Goal: Information Seeking & Learning: Learn about a topic

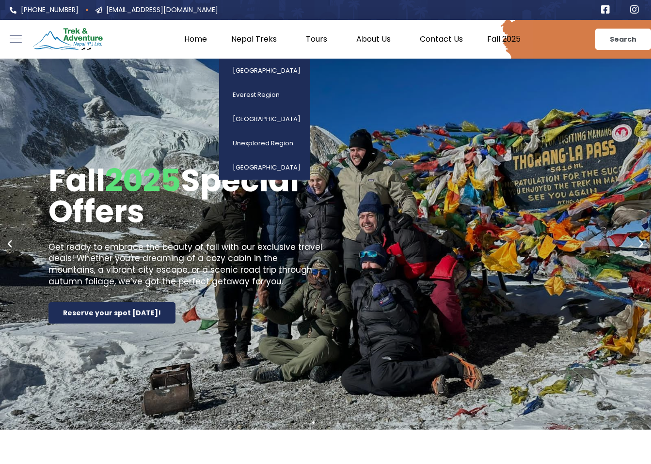
click at [261, 42] on link "Nepal Treks" at bounding box center [256, 39] width 75 height 10
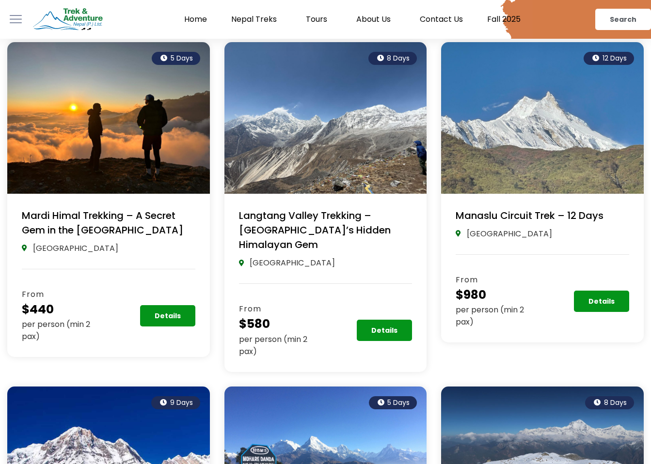
scroll to position [643, 0]
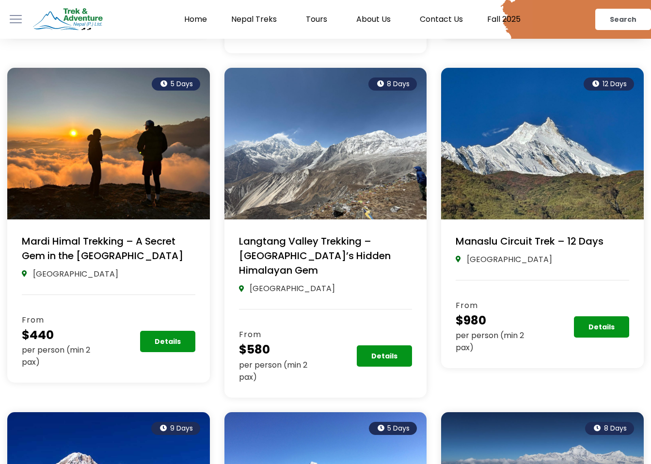
click at [511, 235] on link "Manaslu Circuit Trek – 12 Days" at bounding box center [529, 242] width 148 height 14
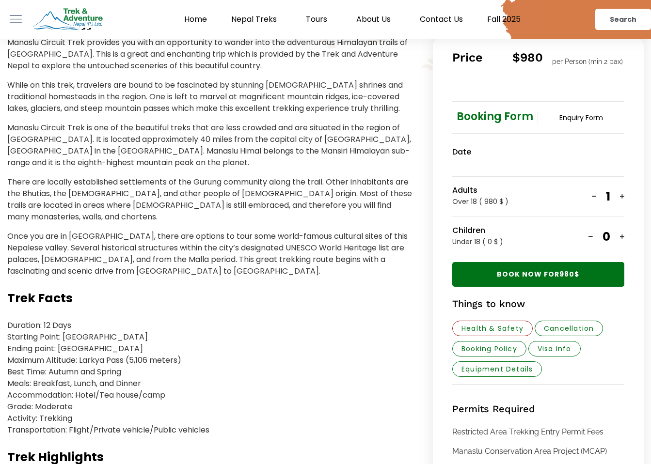
scroll to position [259, 0]
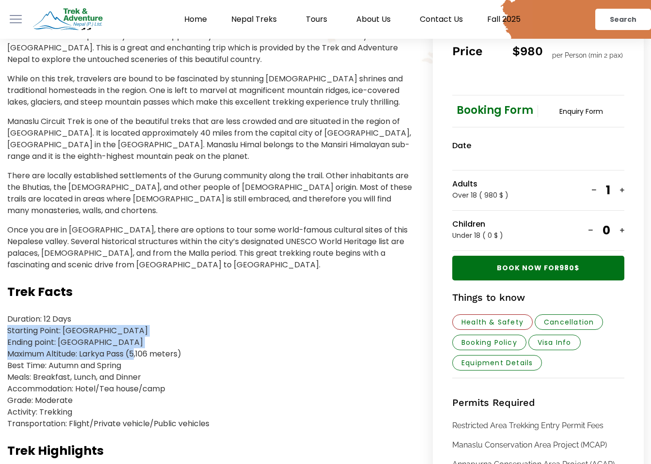
drag, startPoint x: 123, startPoint y: 316, endPoint x: 131, endPoint y: 345, distance: 29.9
click at [131, 345] on p "Duration: 12 Days Starting Point: [GEOGRAPHIC_DATA] Ending point: [GEOGRAPHIC_D…" at bounding box center [210, 371] width 406 height 116
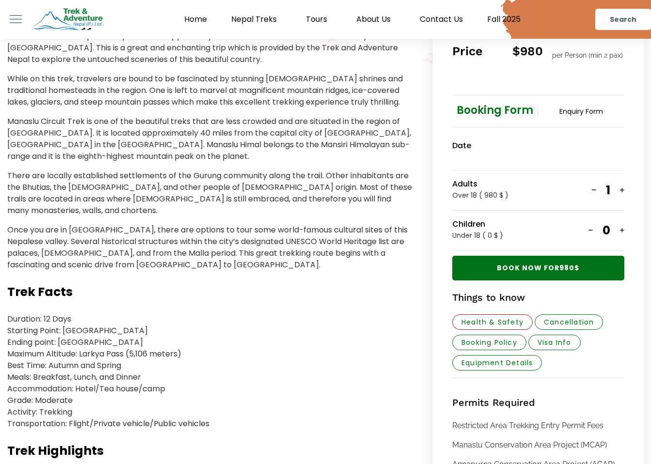
click at [108, 406] on p "Duration: 12 Days Starting Point: [GEOGRAPHIC_DATA] Ending point: [GEOGRAPHIC_D…" at bounding box center [210, 371] width 406 height 116
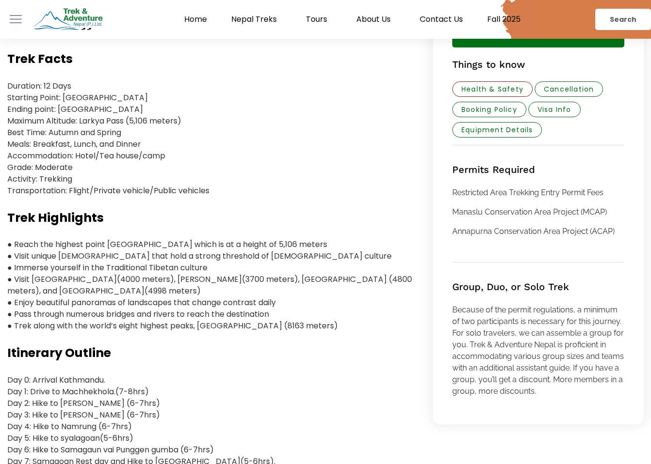
scroll to position [495, 0]
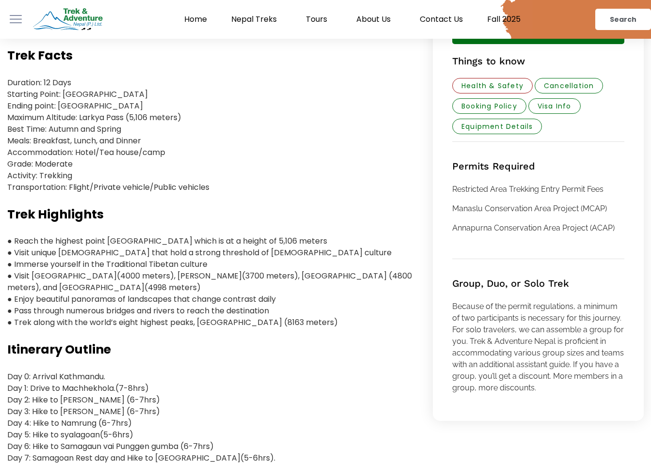
drag, startPoint x: 194, startPoint y: 226, endPoint x: 197, endPoint y: 242, distance: 15.7
click at [197, 242] on p "● Reach the highest point [GEOGRAPHIC_DATA] which is at a height of 5,106 meter…" at bounding box center [210, 281] width 406 height 93
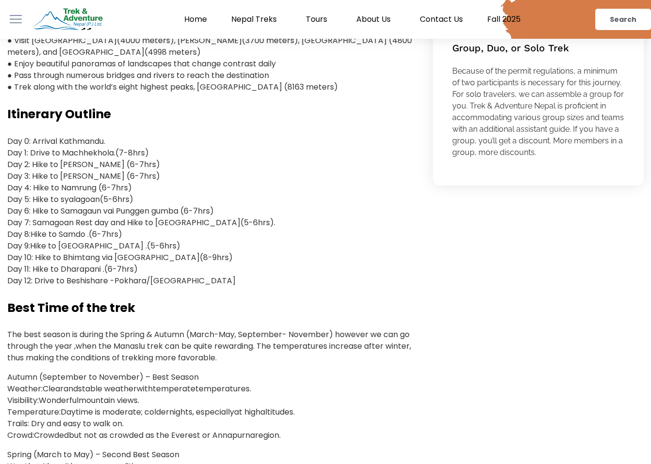
scroll to position [739, 0]
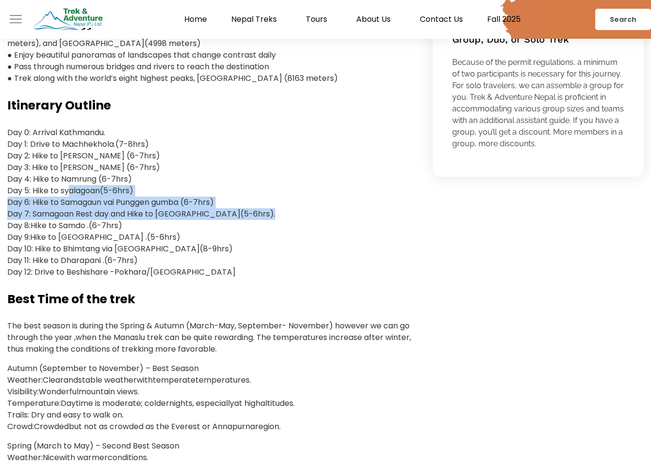
drag, startPoint x: 65, startPoint y: 182, endPoint x: 272, endPoint y: 200, distance: 208.2
click at [272, 200] on p "Day 0: Arrival Kathmandu. Day 1: Drive to [GEOGRAPHIC_DATA](7-8hrs) Day 2: Hike…" at bounding box center [210, 202] width 406 height 151
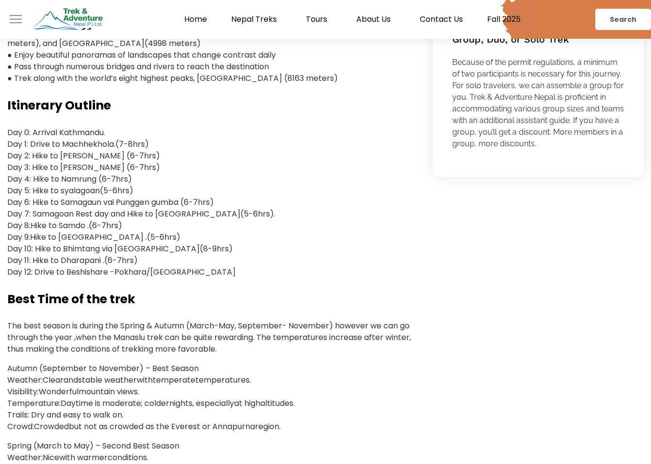
click at [154, 227] on p "Day 0: Arrival Kathmandu. Day 1: Drive to [GEOGRAPHIC_DATA](7-8hrs) Day 2: Hike…" at bounding box center [210, 202] width 406 height 151
drag, startPoint x: 206, startPoint y: 234, endPoint x: 27, endPoint y: 241, distance: 179.9
click at [27, 241] on p "Day 0: Arrival Kathmandu. Day 1: Drive to [GEOGRAPHIC_DATA](7-8hrs) Day 2: Hike…" at bounding box center [210, 202] width 406 height 151
drag, startPoint x: 146, startPoint y: 249, endPoint x: 46, endPoint y: 241, distance: 100.1
click at [46, 241] on p "Day 0: Arrival Kathmandu. Day 1: Drive to [GEOGRAPHIC_DATA](7-8hrs) Day 2: Hike…" at bounding box center [210, 202] width 406 height 151
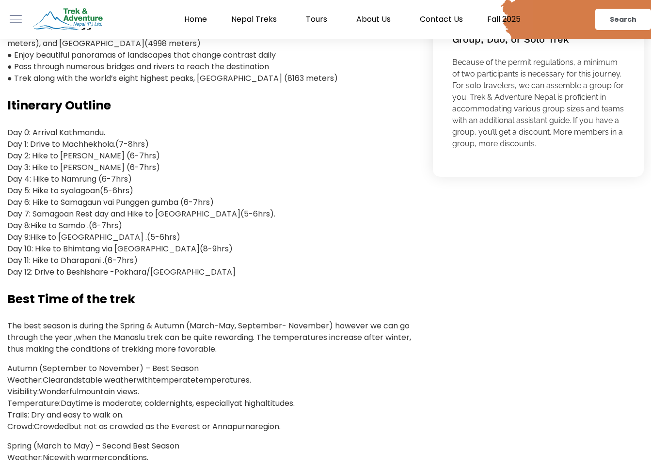
click at [31, 227] on p "Day 0: Arrival Kathmandu. Day 1: Drive to [GEOGRAPHIC_DATA](7-8hrs) Day 2: Hike…" at bounding box center [210, 202] width 406 height 151
drag, startPoint x: 31, startPoint y: 227, endPoint x: 67, endPoint y: 227, distance: 36.3
click at [67, 227] on p "Day 0: Arrival Kathmandu. Day 1: Drive to [GEOGRAPHIC_DATA](7-8hrs) Day 2: Hike…" at bounding box center [210, 202] width 406 height 151
click at [53, 236] on p "Day 0: Arrival Kathmandu. Day 1: Drive to [GEOGRAPHIC_DATA](7-8hrs) Day 2: Hike…" at bounding box center [210, 202] width 406 height 151
drag, startPoint x: 55, startPoint y: 236, endPoint x: 162, endPoint y: 243, distance: 107.8
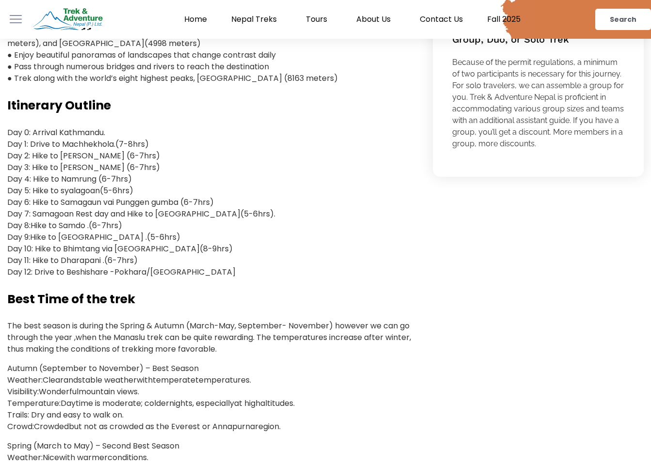
click at [162, 243] on p "Day 0: Arrival Kathmandu. Day 1: Drive to [GEOGRAPHIC_DATA](7-8hrs) Day 2: Hike…" at bounding box center [210, 202] width 406 height 151
click at [159, 244] on p "Day 0: Arrival Kathmandu. Day 1: Drive to [GEOGRAPHIC_DATA](7-8hrs) Day 2: Hike…" at bounding box center [210, 202] width 406 height 151
drag, startPoint x: 82, startPoint y: 238, endPoint x: 169, endPoint y: 239, distance: 86.7
click at [169, 239] on p "Day 0: Arrival Kathmandu. Day 1: Drive to [GEOGRAPHIC_DATA](7-8hrs) Day 2: Hike…" at bounding box center [210, 202] width 406 height 151
drag, startPoint x: 154, startPoint y: 249, endPoint x: 36, endPoint y: 235, distance: 119.1
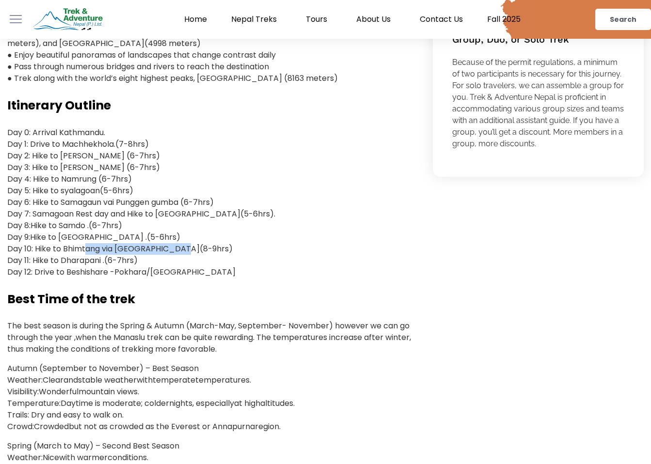
click at [36, 235] on p "Day 0: Arrival Kathmandu. Day 1: Drive to [GEOGRAPHIC_DATA](7-8hrs) Day 2: Hike…" at bounding box center [210, 202] width 406 height 151
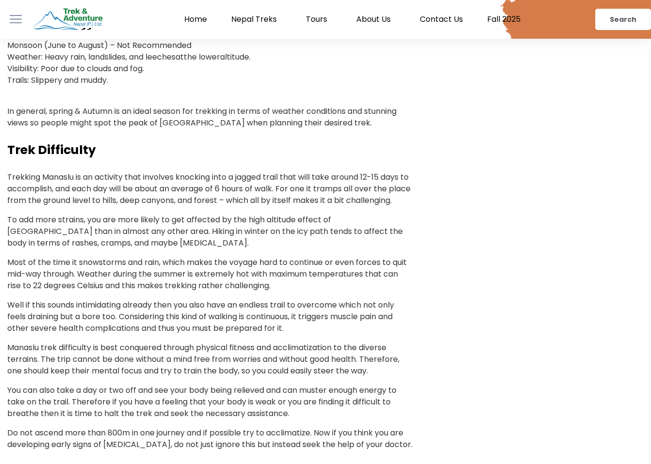
scroll to position [1263, 0]
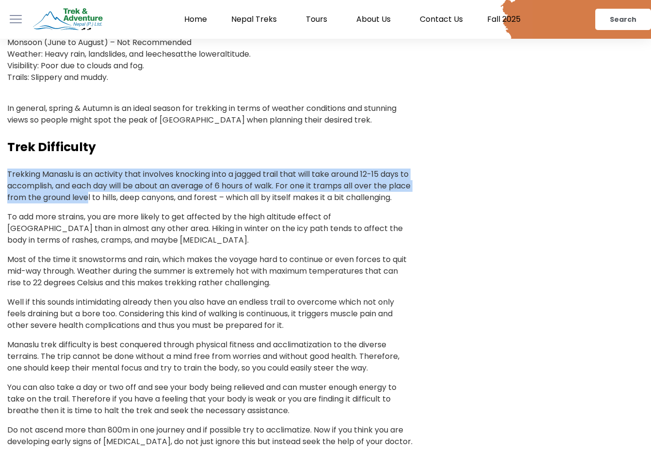
drag, startPoint x: 186, startPoint y: 155, endPoint x: 110, endPoint y: 189, distance: 83.3
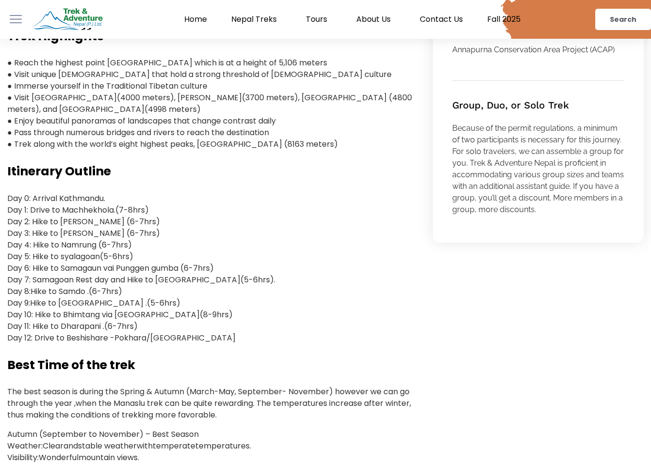
scroll to position [659, 0]
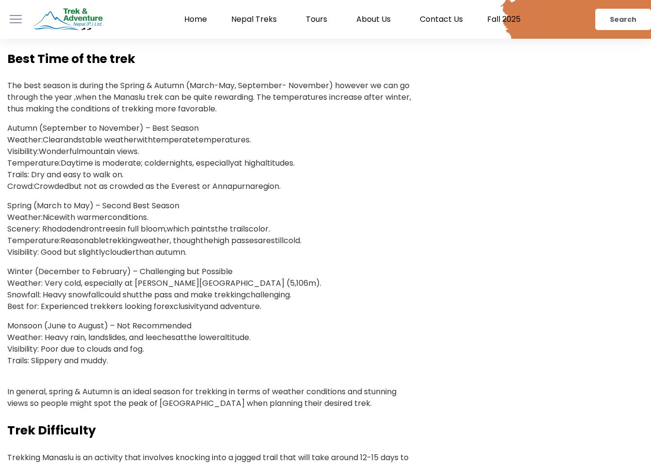
scroll to position [987, 0]
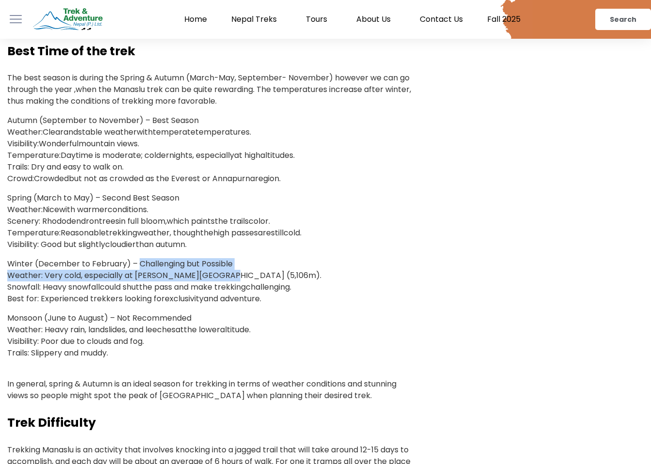
drag, startPoint x: 137, startPoint y: 251, endPoint x: 228, endPoint y: 268, distance: 92.7
click at [228, 268] on p "Winter (December to February) – Challenging but Possible Weather: Very cold, es…" at bounding box center [210, 281] width 406 height 47
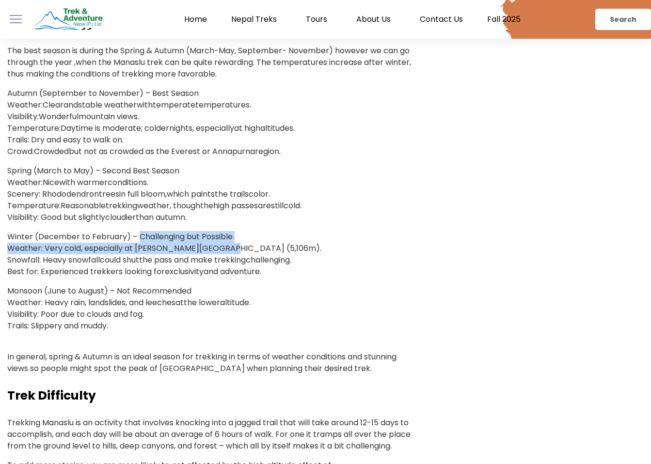
scroll to position [1017, 0]
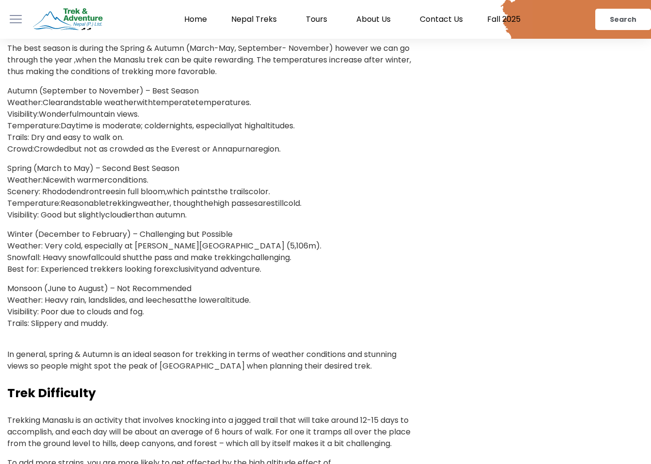
drag, startPoint x: 118, startPoint y: 340, endPoint x: 287, endPoint y: 355, distance: 170.2
click at [287, 354] on p "In general, spring & Autumn is an ideal season for trekking in terms of weather…" at bounding box center [210, 354] width 406 height 35
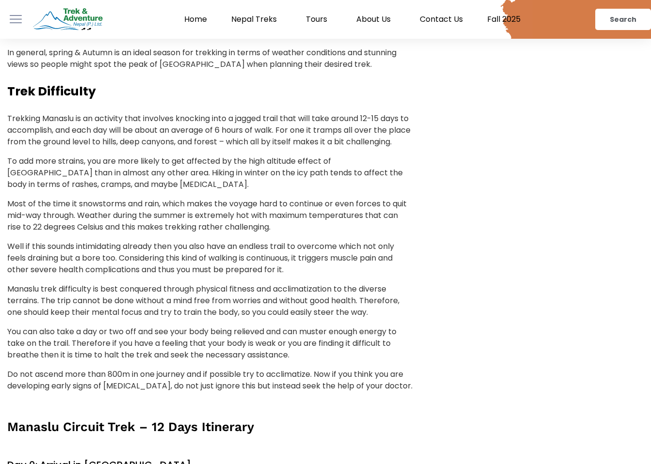
scroll to position [1324, 0]
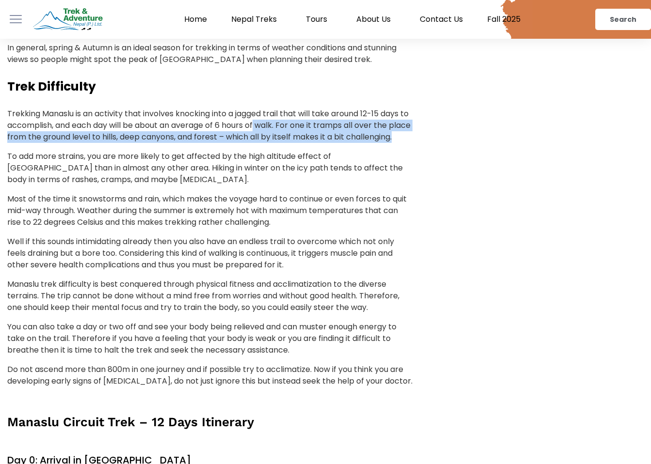
drag, startPoint x: 269, startPoint y: 119, endPoint x: 263, endPoint y: 138, distance: 20.5
click at [263, 138] on p "Trekking Manaslu is an activity that involves knocking into a jagged trail that…" at bounding box center [210, 125] width 406 height 35
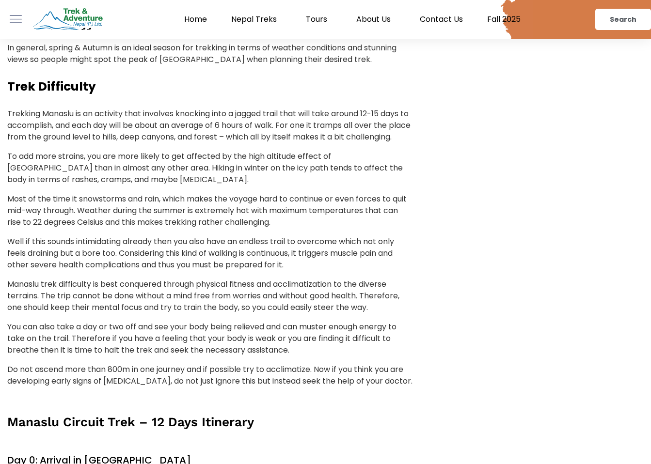
drag, startPoint x: 268, startPoint y: 132, endPoint x: 268, endPoint y: 147, distance: 15.0
click at [268, 142] on p "Trekking Manaslu is an activity that involves knocking into a jagged trail that…" at bounding box center [210, 125] width 406 height 35
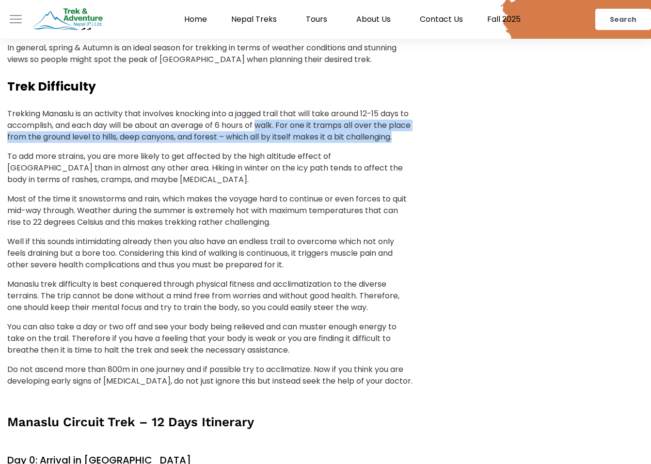
drag, startPoint x: 268, startPoint y: 137, endPoint x: 270, endPoint y: 116, distance: 21.4
click at [270, 116] on p "Trekking Manaslu is an activity that involves knocking into a jagged trail that…" at bounding box center [210, 125] width 406 height 35
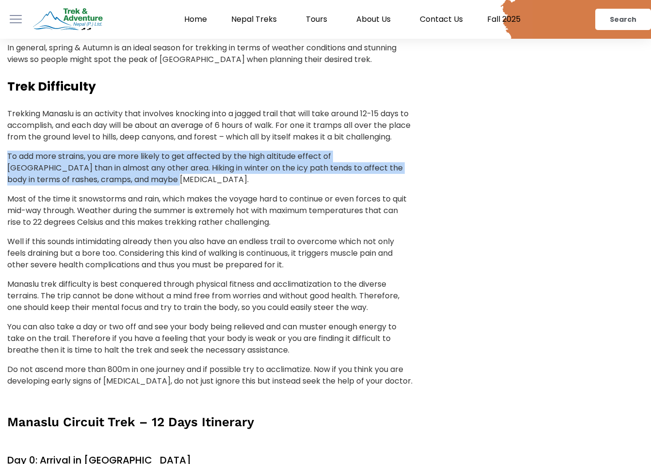
drag, startPoint x: 363, startPoint y: 149, endPoint x: 364, endPoint y: 177, distance: 28.6
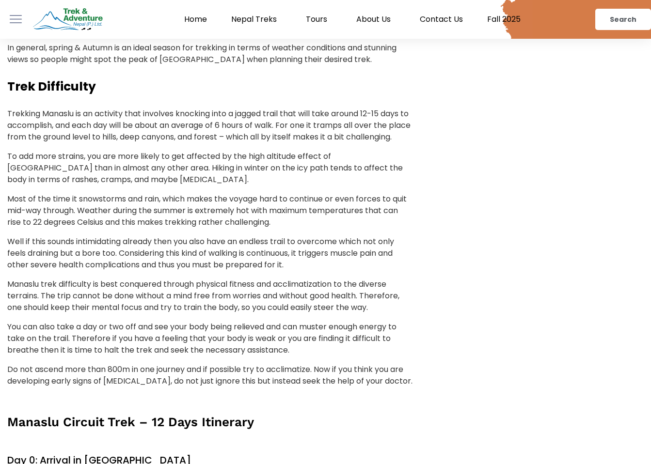
click at [364, 178] on p "To add more strains, you are more likely to get affected by the high altitude e…" at bounding box center [210, 168] width 406 height 35
drag, startPoint x: 169, startPoint y: 175, endPoint x: 117, endPoint y: 175, distance: 51.4
click at [117, 175] on p "To add more strains, you are more likely to get affected by the high altitude e…" at bounding box center [210, 168] width 406 height 35
click at [177, 184] on p "To add more strains, you are more likely to get affected by the high altitude e…" at bounding box center [210, 168] width 406 height 35
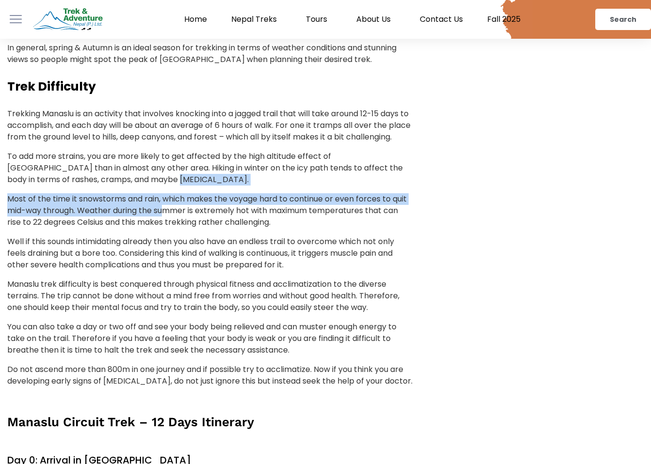
drag, startPoint x: 172, startPoint y: 179, endPoint x: 164, endPoint y: 208, distance: 29.6
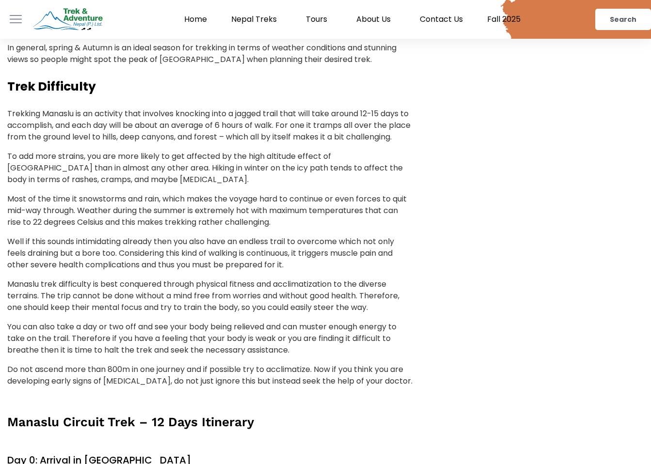
click at [176, 205] on p "Most of the time it snowstorms and rain, which makes the voyage hard to continu…" at bounding box center [210, 210] width 406 height 35
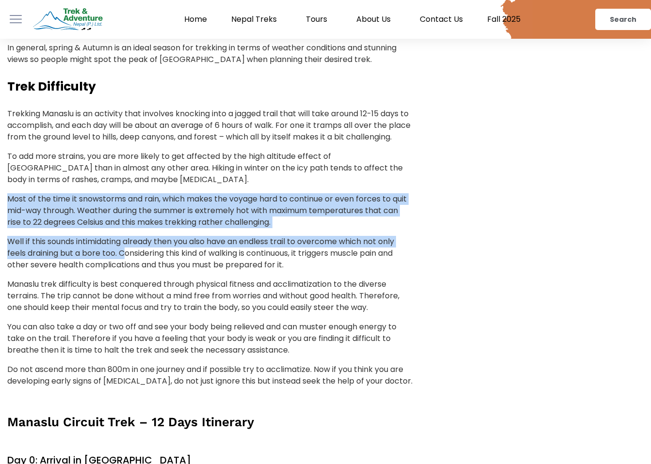
drag, startPoint x: 150, startPoint y: 188, endPoint x: 124, endPoint y: 254, distance: 70.9
click at [124, 254] on p "Well if this sounds intimidating already then you also have an endless trail to…" at bounding box center [210, 253] width 406 height 35
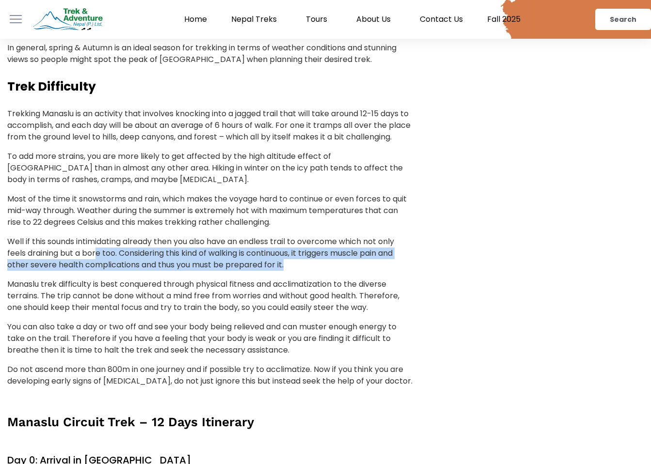
drag, startPoint x: 289, startPoint y: 266, endPoint x: 97, endPoint y: 255, distance: 191.7
click at [97, 255] on p "Well if this sounds intimidating already then you also have an endless trail to…" at bounding box center [210, 253] width 406 height 35
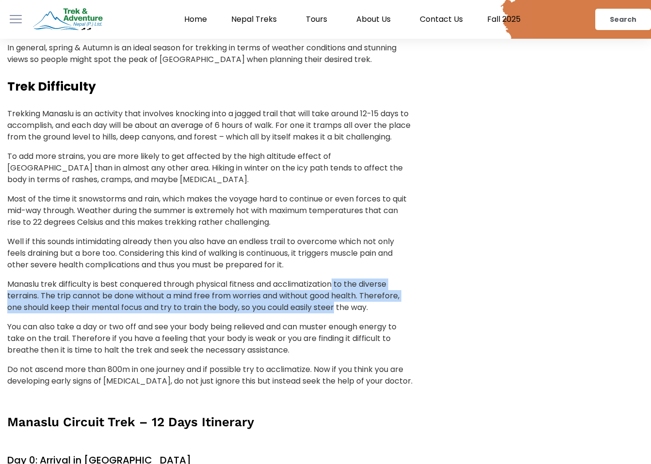
drag, startPoint x: 336, startPoint y: 286, endPoint x: 340, endPoint y: 301, distance: 15.6
click at [339, 302] on p "Manaslu trek difficulty is best conquered through physical fitness and acclimat…" at bounding box center [210, 296] width 406 height 35
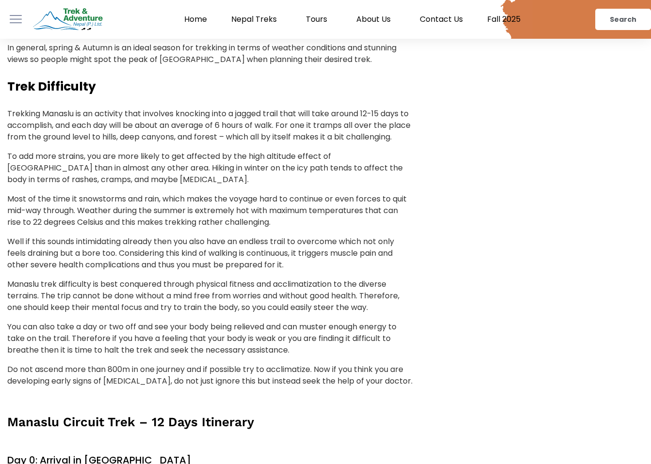
click at [342, 298] on p "Manaslu trek difficulty is best conquered through physical fitness and acclimat…" at bounding box center [210, 296] width 406 height 35
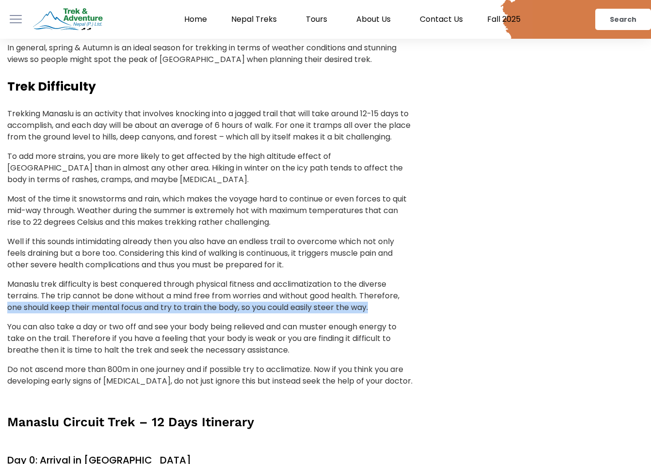
drag, startPoint x: 379, startPoint y: 308, endPoint x: 9, endPoint y: 309, distance: 369.7
click at [9, 309] on p "Manaslu trek difficulty is best conquered through physical fitness and acclimat…" at bounding box center [210, 296] width 406 height 35
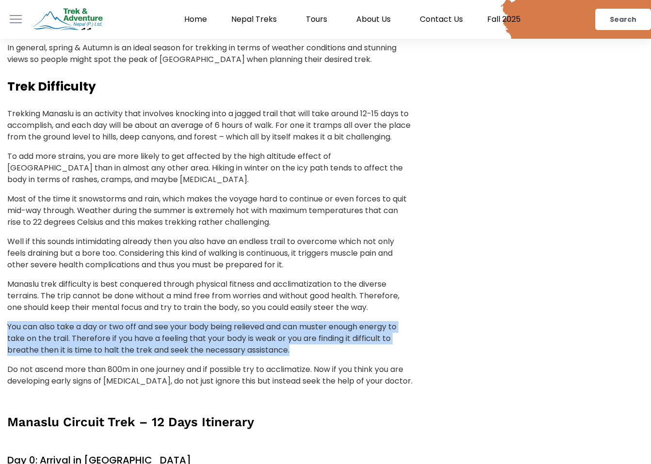
drag, startPoint x: 68, startPoint y: 321, endPoint x: 326, endPoint y: 349, distance: 259.4
click at [326, 349] on p "You can also take a day or two off and see your body being relieved and can mus…" at bounding box center [210, 338] width 406 height 35
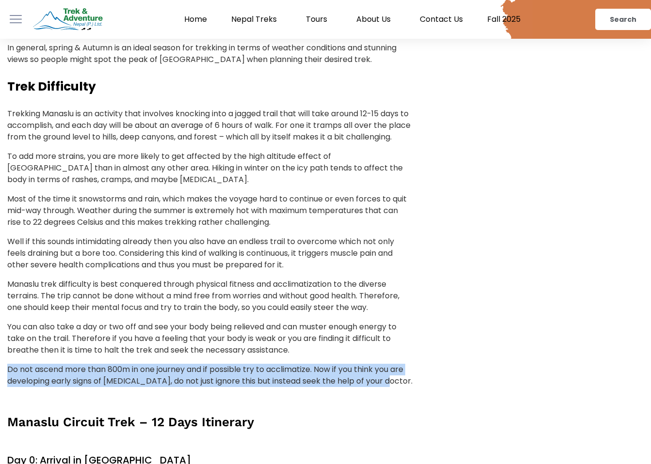
drag, startPoint x: 298, startPoint y: 349, endPoint x: 381, endPoint y: 386, distance: 90.9
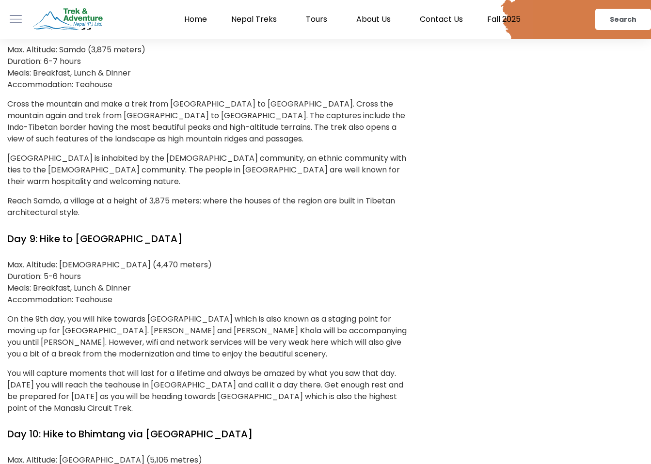
scroll to position [3333, 0]
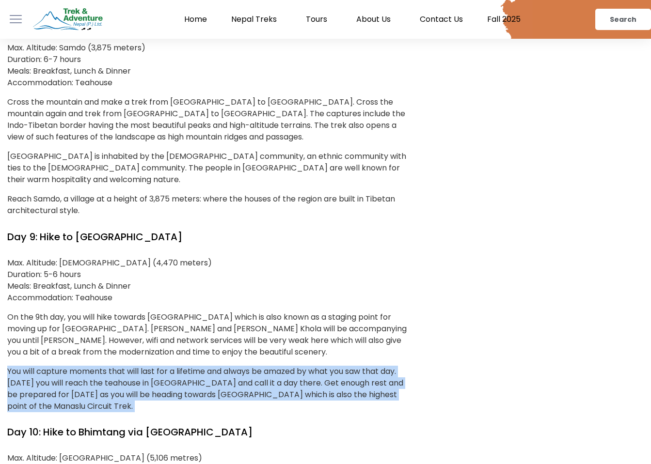
drag, startPoint x: 253, startPoint y: 291, endPoint x: 273, endPoint y: 346, distance: 59.3
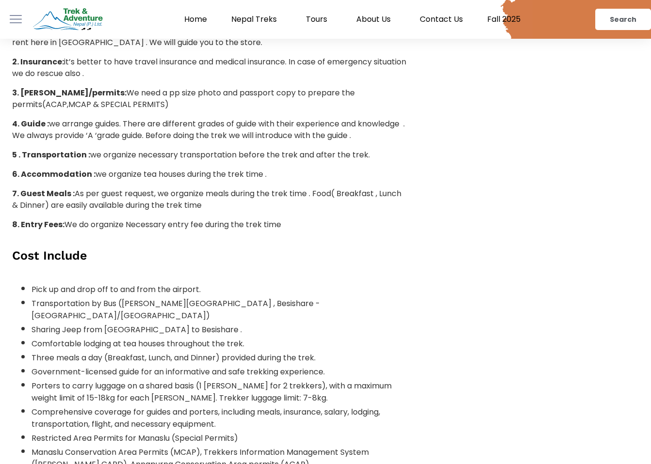
scroll to position [4473, 0]
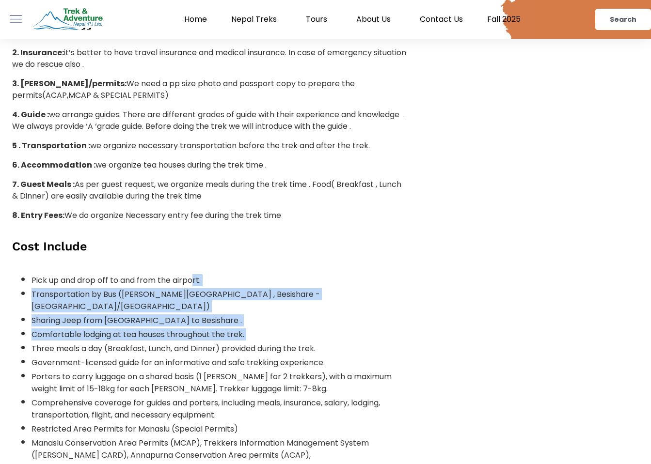
drag, startPoint x: 194, startPoint y: 176, endPoint x: 244, endPoint y: 222, distance: 68.2
click at [244, 272] on ul "Pick up and drop off to and from the airport. Transportation by Bus ([PERSON_NA…" at bounding box center [210, 387] width 396 height 231
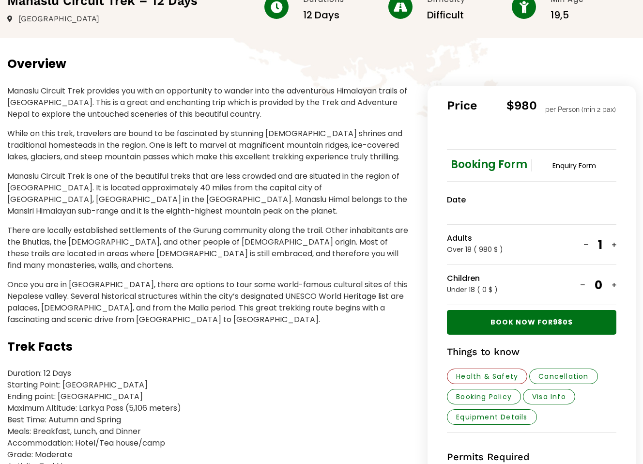
scroll to position [0, 0]
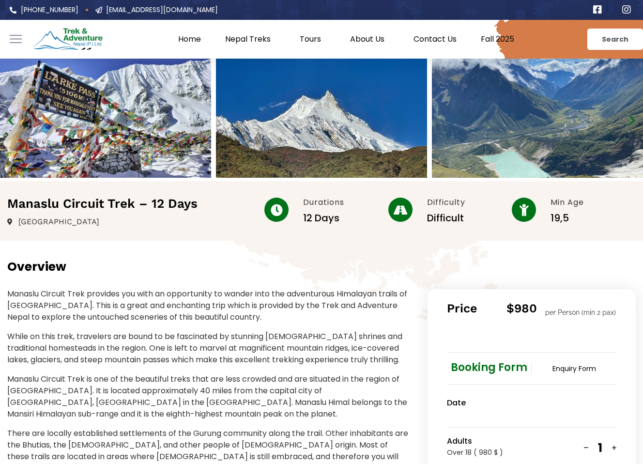
click at [105, 202] on h2 "Manaslu Circuit Trek – 12 Days" at bounding box center [128, 204] width 243 height 16
drag, startPoint x: 134, startPoint y: 203, endPoint x: 0, endPoint y: 204, distance: 134.2
click at [0, 204] on div "Manaslu Circuit Trek – 12 Days [GEOGRAPHIC_DATA]" at bounding box center [128, 211] width 257 height 31
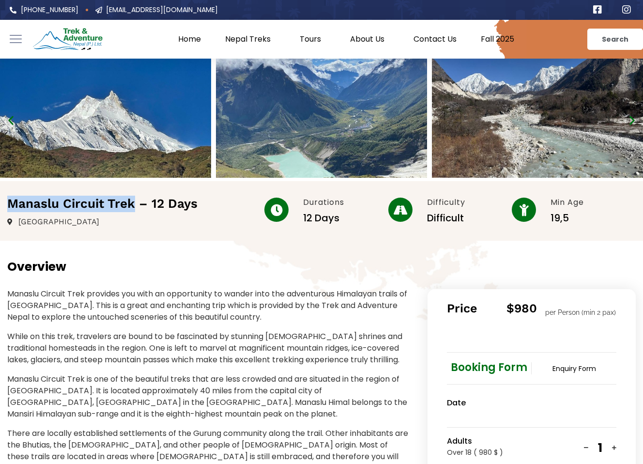
copy h2 "Manaslu Circuit Trek"
